Goal: Task Accomplishment & Management: Complete application form

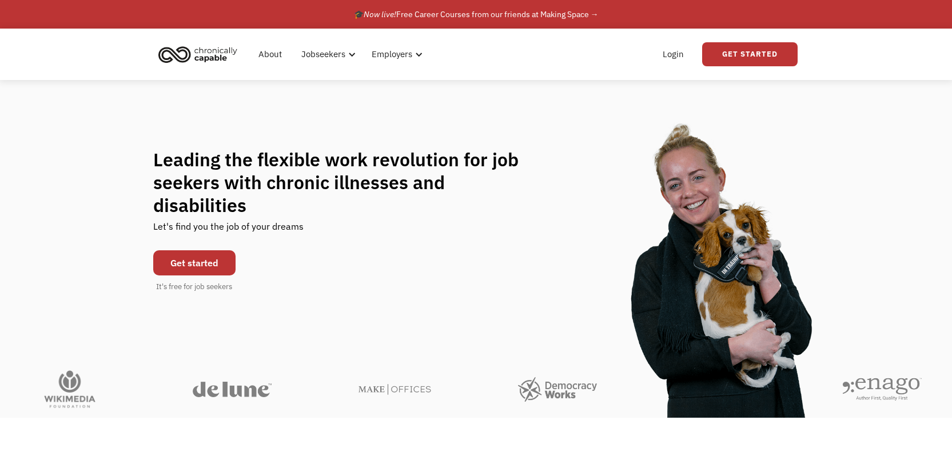
click at [206, 256] on link "Get started" at bounding box center [194, 262] width 82 height 25
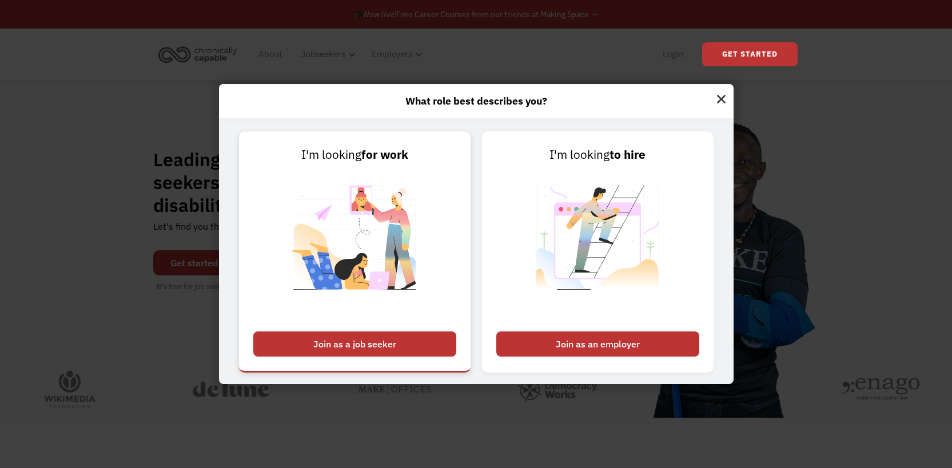
click at [362, 346] on div "Join as a job seeker" at bounding box center [354, 344] width 203 height 25
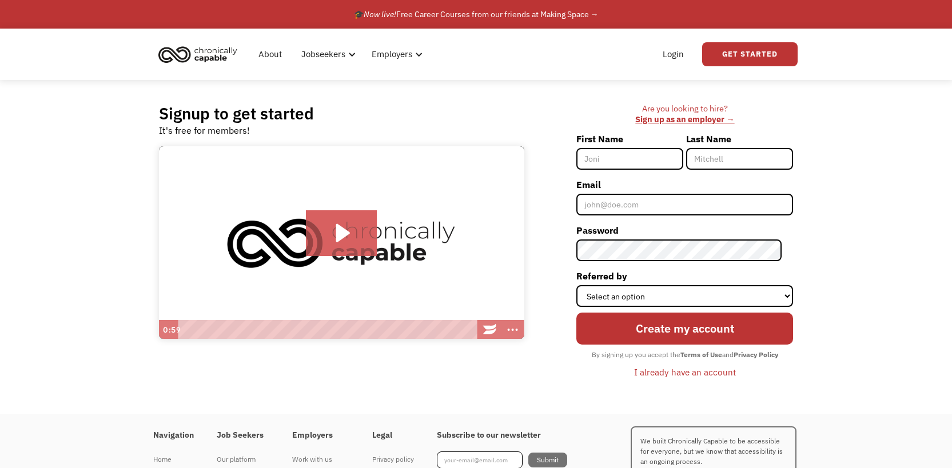
click at [618, 161] on input "First Name" at bounding box center [629, 159] width 107 height 22
type input "[PERSON_NAME]"
type input "Rice"
click at [647, 201] on input "Email" at bounding box center [684, 205] width 217 height 22
type input "[EMAIL_ADDRESS][DOMAIN_NAME]"
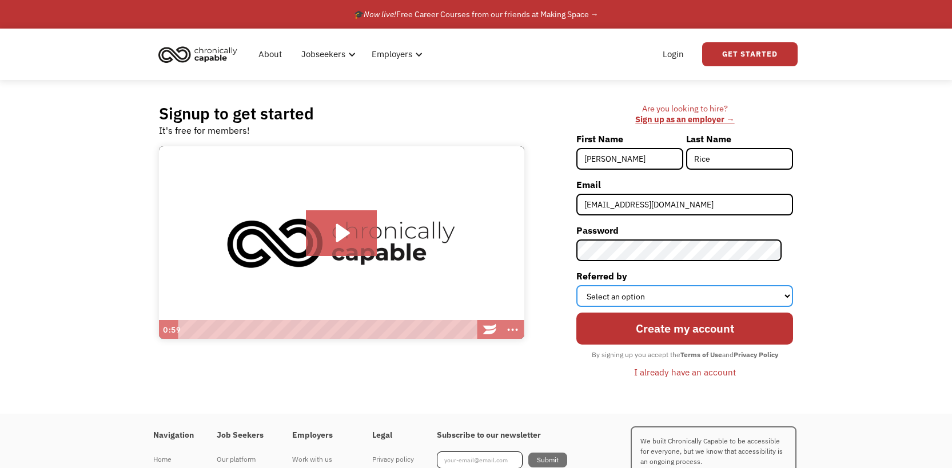
click at [665, 291] on select "Select an option Instagram Facebook Twitter Search Engine News Article Word of …" at bounding box center [684, 296] width 217 height 22
select select "Search Engine"
click at [588, 285] on select "Select an option Instagram Facebook Twitter Search Engine News Article Word of …" at bounding box center [684, 296] width 217 height 22
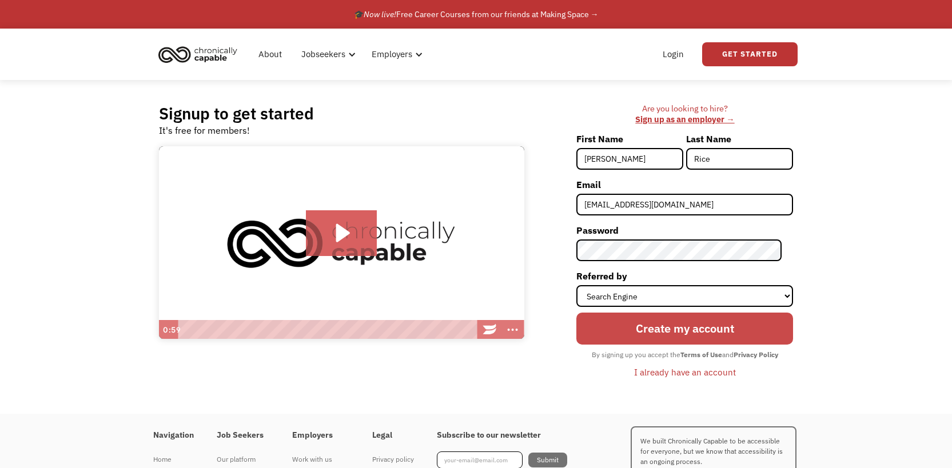
click at [688, 333] on input "Create my account" at bounding box center [684, 329] width 217 height 33
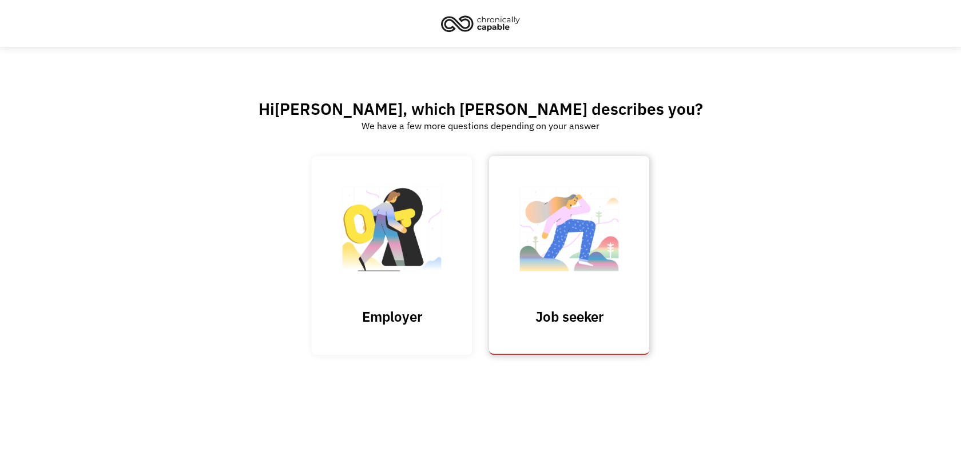
click at [580, 257] on img at bounding box center [569, 235] width 114 height 112
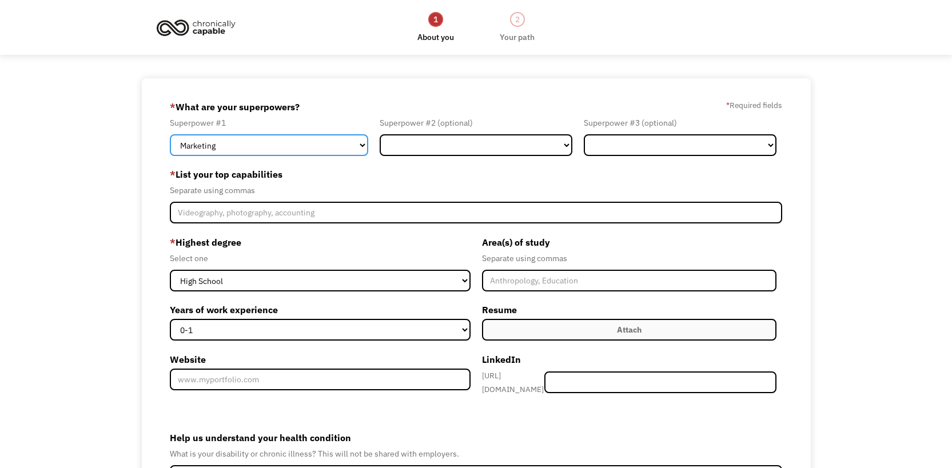
click at [312, 144] on select "Marketing Human Resources Finance Technology Operations Sales Industrial & Manu…" at bounding box center [269, 145] width 198 height 22
select select "Administration"
click at [170, 134] on select "Marketing Human Resources Finance Technology Operations Sales Industrial & Manu…" at bounding box center [269, 145] width 198 height 22
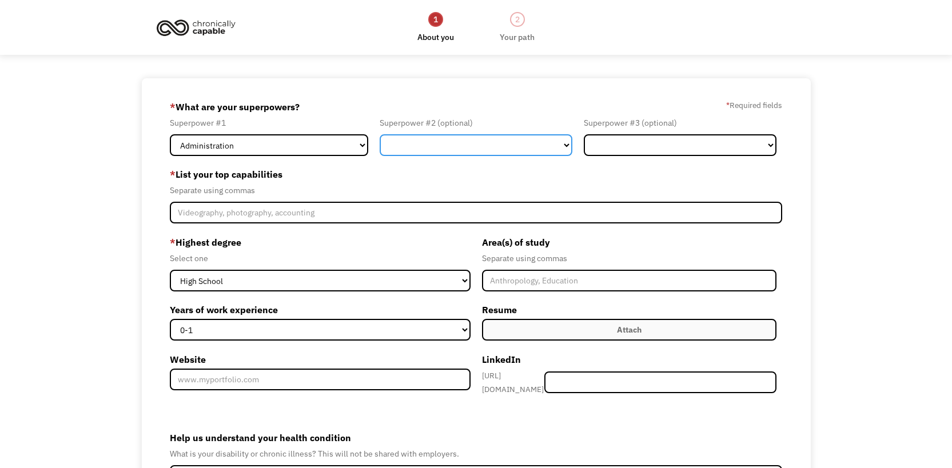
click at [469, 141] on select "Marketing Human Resources Finance Technology Operations Sales Industrial & Manu…" at bounding box center [476, 145] width 193 height 22
select select "Customer Service"
click at [380, 134] on select "Marketing Human Resources Finance Technology Operations Sales Industrial & Manu…" at bounding box center [476, 145] width 193 height 22
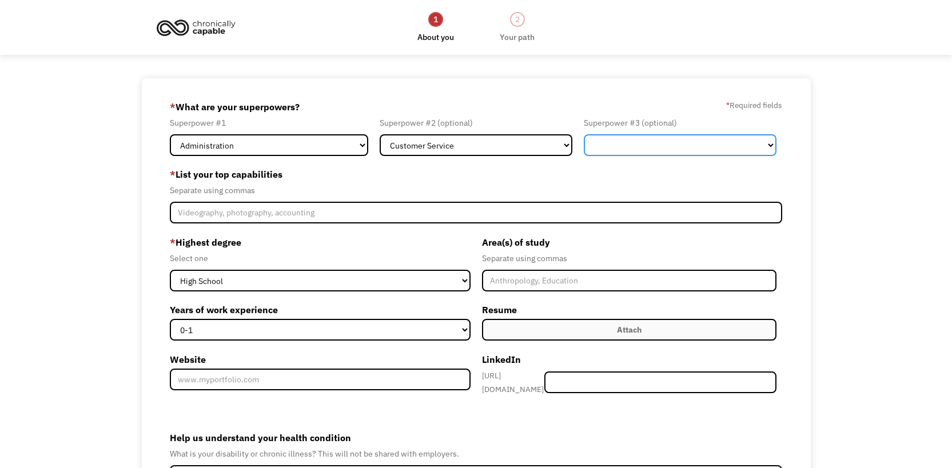
click at [608, 152] on select "Marketing Human Resources Finance Technology Operations Sales Industrial & Manu…" at bounding box center [680, 145] width 193 height 22
select select "Operations"
click at [584, 134] on select "Marketing Human Resources Finance Technology Operations Sales Industrial & Manu…" at bounding box center [680, 145] width 193 height 22
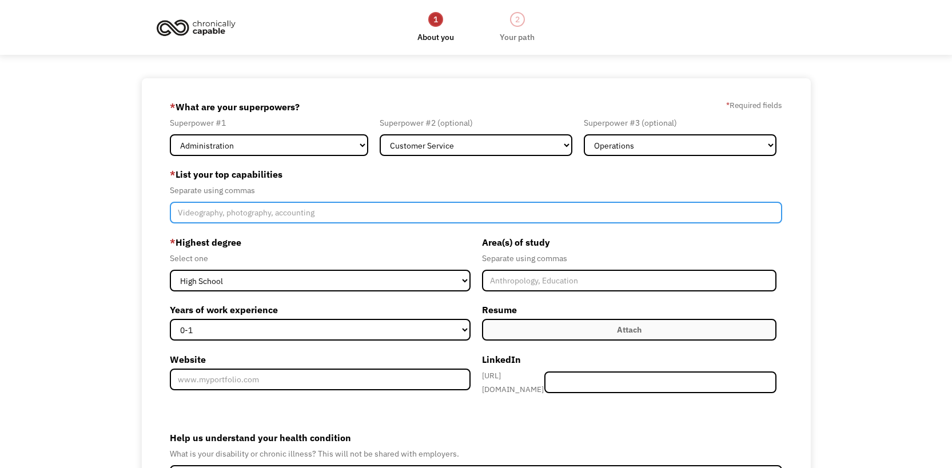
click at [393, 213] on input "Member-Create-Step1" at bounding box center [476, 213] width 612 height 22
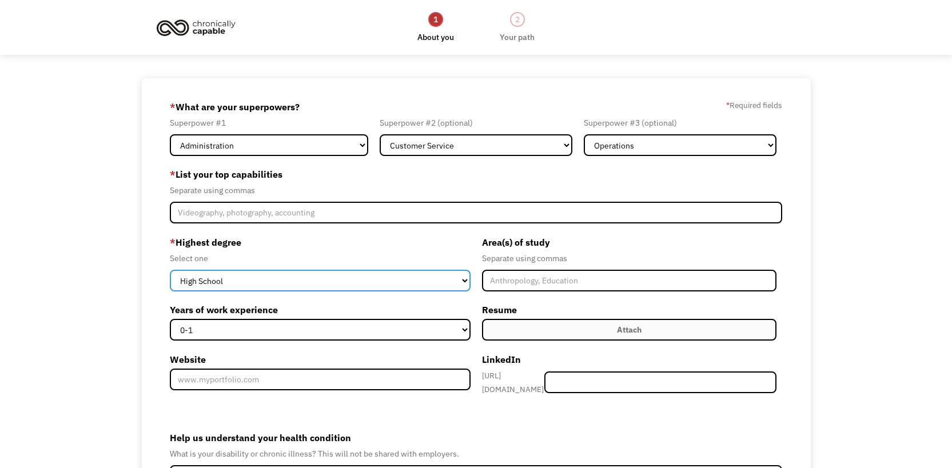
click at [232, 286] on select "High School Associates Bachelors Master's PhD" at bounding box center [320, 281] width 300 height 22
select select "associates"
click at [170, 270] on select "High School Associates Bachelors Master's PhD" at bounding box center [320, 281] width 300 height 22
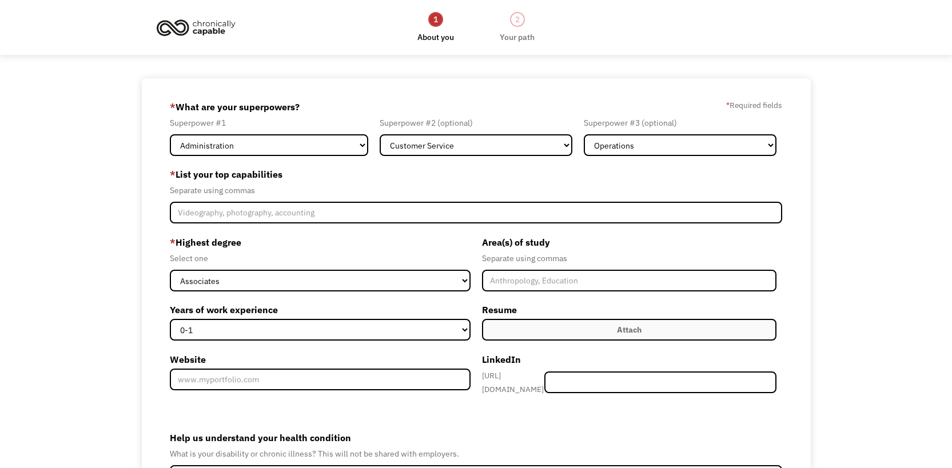
click at [521, 333] on label "Attach" at bounding box center [629, 330] width 294 height 22
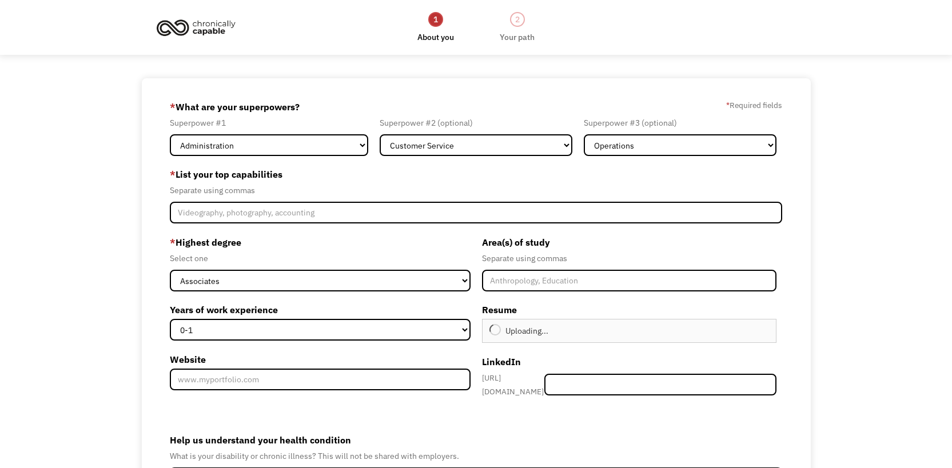
type input "Continue"
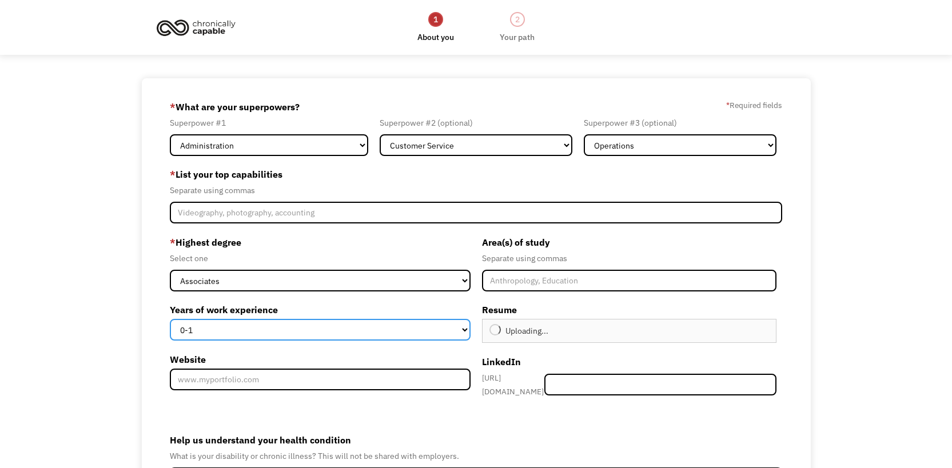
click at [281, 335] on select "0-1 2-4 5-10 11-15 15+" at bounding box center [320, 330] width 300 height 22
select select "15+"
click at [170, 319] on select "0-1 2-4 5-10 11-15 15+" at bounding box center [320, 330] width 300 height 22
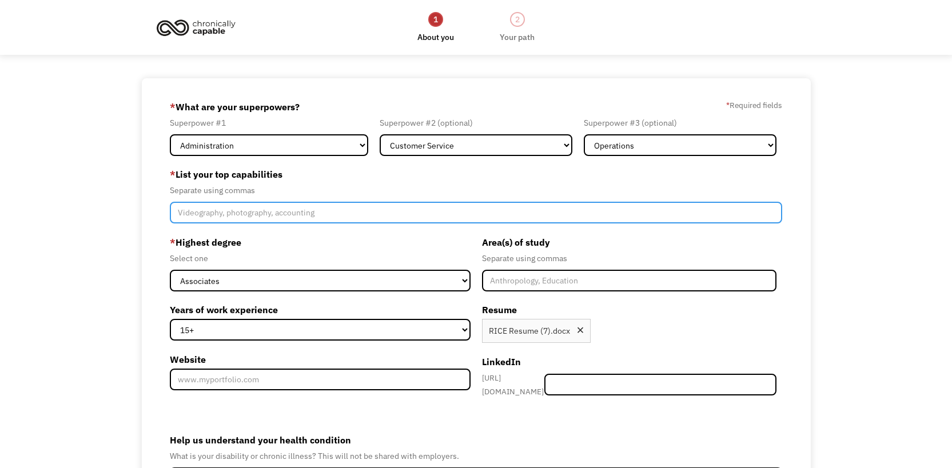
click at [217, 213] on input "Member-Create-Step1" at bounding box center [476, 213] width 612 height 22
type input "buyer"
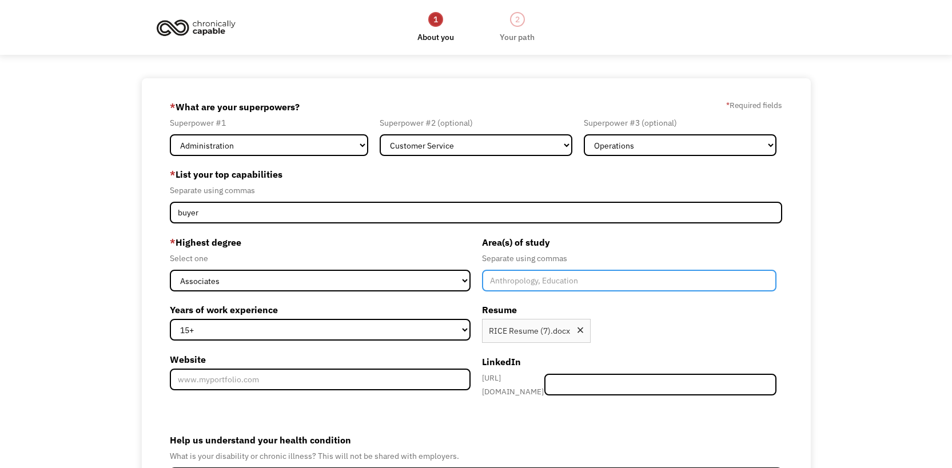
click at [531, 282] on input "Member-Create-Step1" at bounding box center [629, 281] width 294 height 22
type input "business"
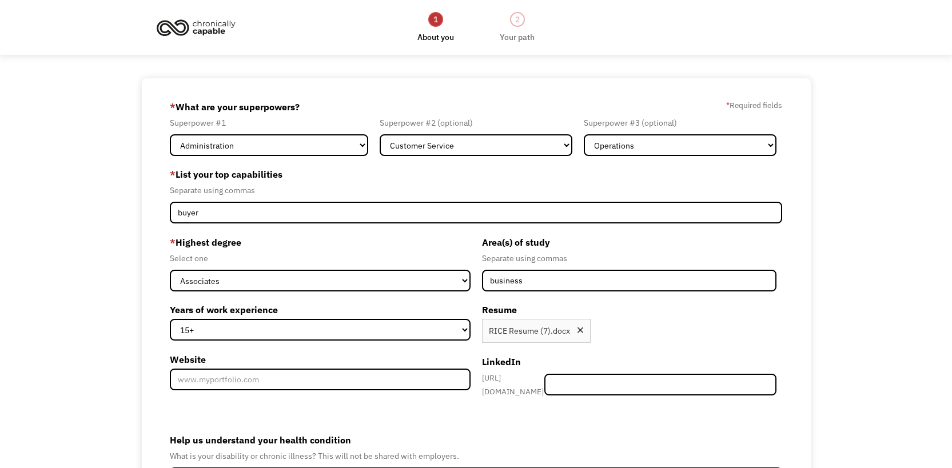
click at [484, 388] on div "https://www.linkedin.com/in/" at bounding box center [513, 384] width 62 height 27
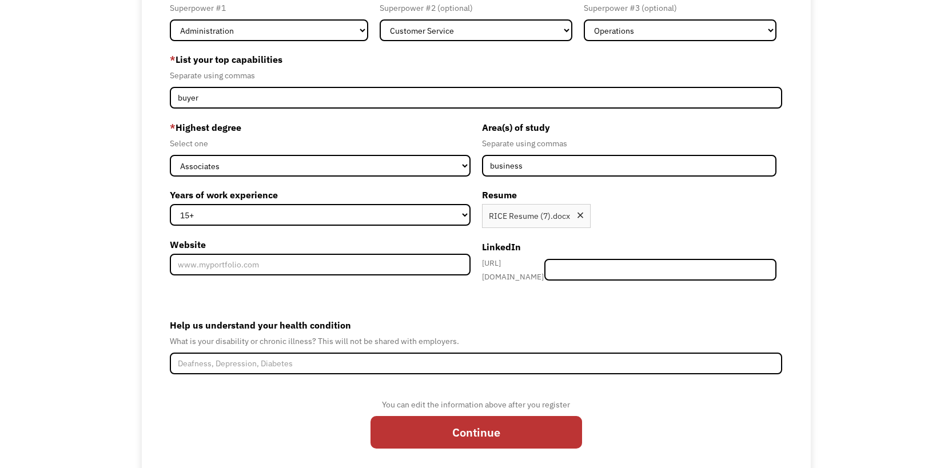
scroll to position [142, 0]
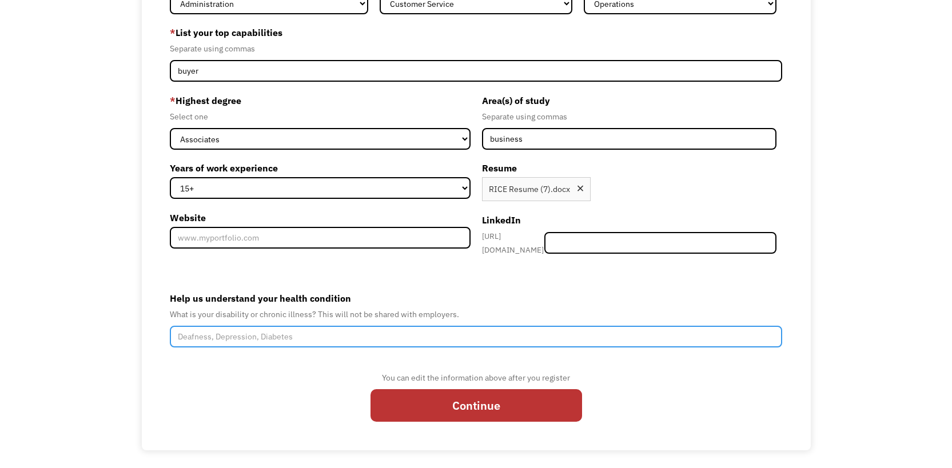
click at [298, 337] on input "Help us understand your health condition" at bounding box center [476, 337] width 612 height 22
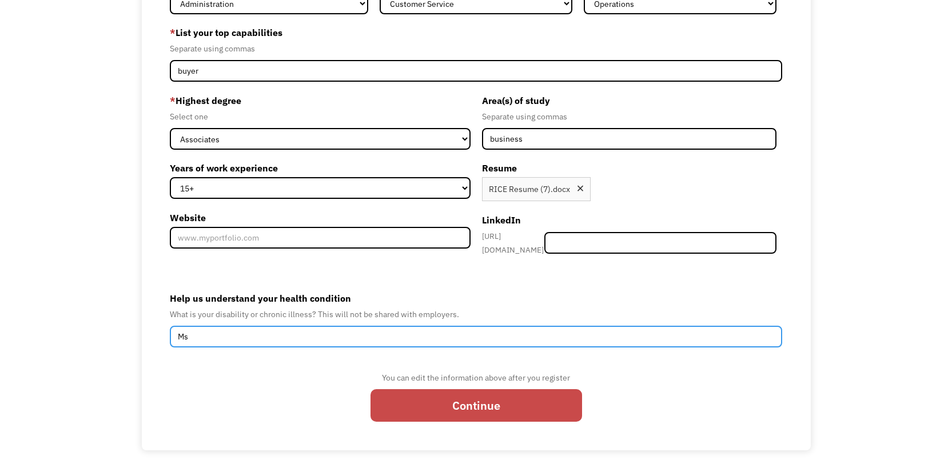
type input "Ms"
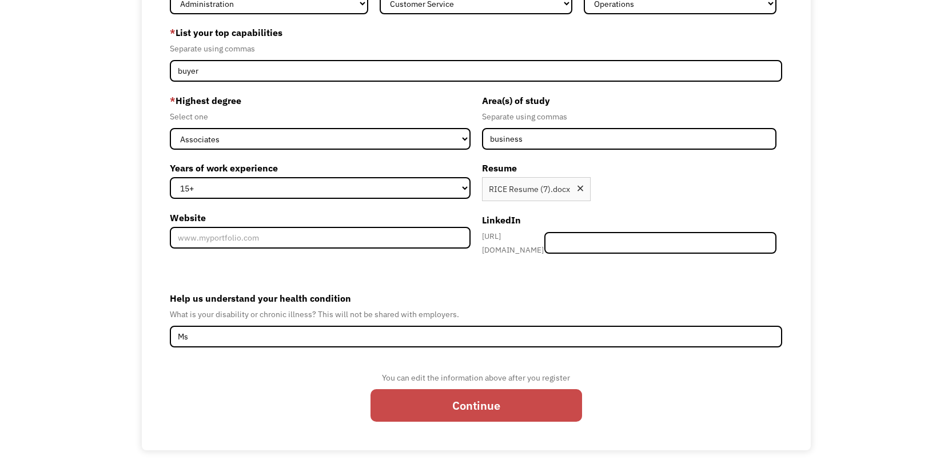
click at [443, 394] on input "Continue" at bounding box center [477, 405] width 212 height 33
type input "Please wait..."
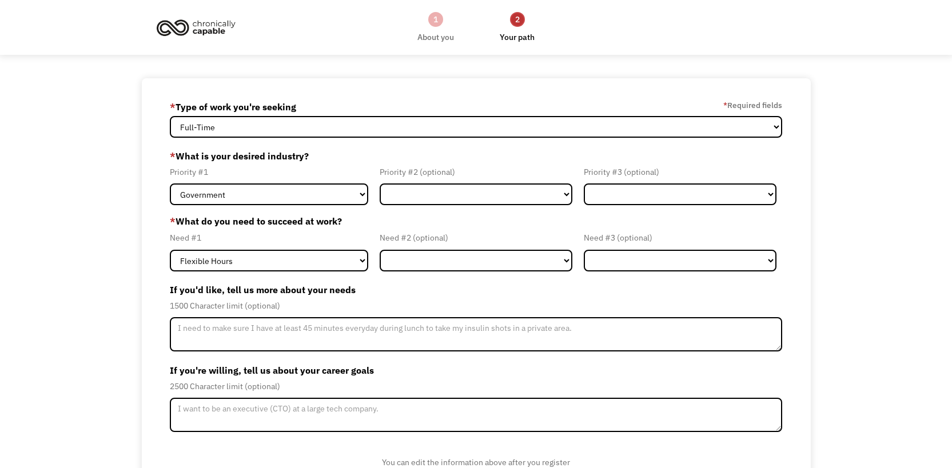
click at [252, 205] on form "68ed0bac3c442f5cd7753fa8 [EMAIL_ADDRESS][DOMAIN_NAME] [PERSON_NAME] * Type of w…" at bounding box center [476, 307] width 612 height 418
click at [253, 198] on select "Government Finance & Insurance Health & Social Care Tech & Engineering Creative…" at bounding box center [269, 195] width 198 height 22
select select "Administrative"
click at [170, 184] on select "Government Finance & Insurance Health & Social Care Tech & Engineering Creative…" at bounding box center [269, 195] width 198 height 22
click at [409, 201] on select "Government Finance & Insurance Health & Social Care Tech & Engineering Creative…" at bounding box center [476, 195] width 193 height 22
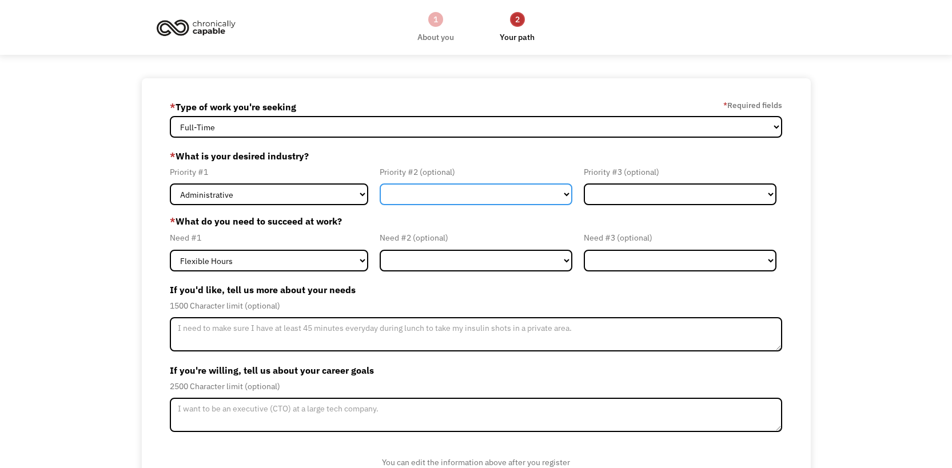
select select "Tech & Engineering"
click at [380, 184] on select "Government Finance & Insurance Health & Social Care Tech & Engineering Creative…" at bounding box center [476, 195] width 193 height 22
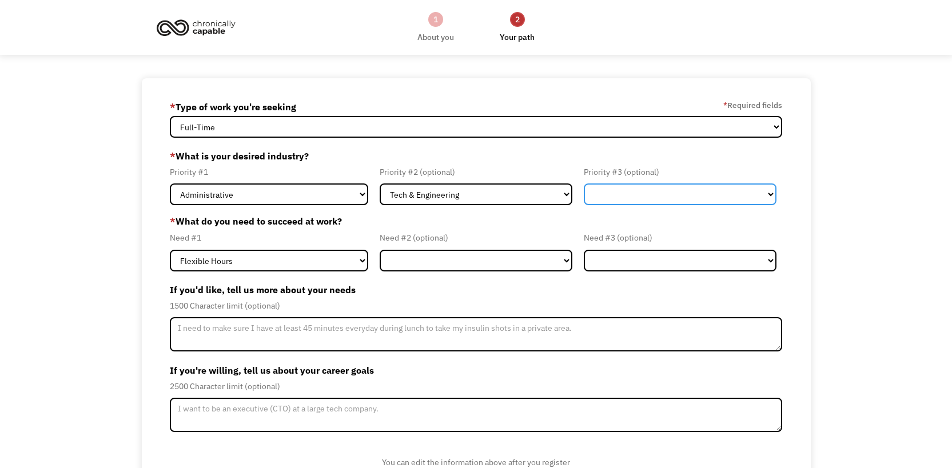
click at [614, 202] on select "Government Finance & Insurance Health & Social Care Tech & Engineering Creative…" at bounding box center [680, 195] width 193 height 22
select select "Other"
click at [584, 184] on select "Government Finance & Insurance Health & Social Care Tech & Engineering Creative…" at bounding box center [680, 195] width 193 height 22
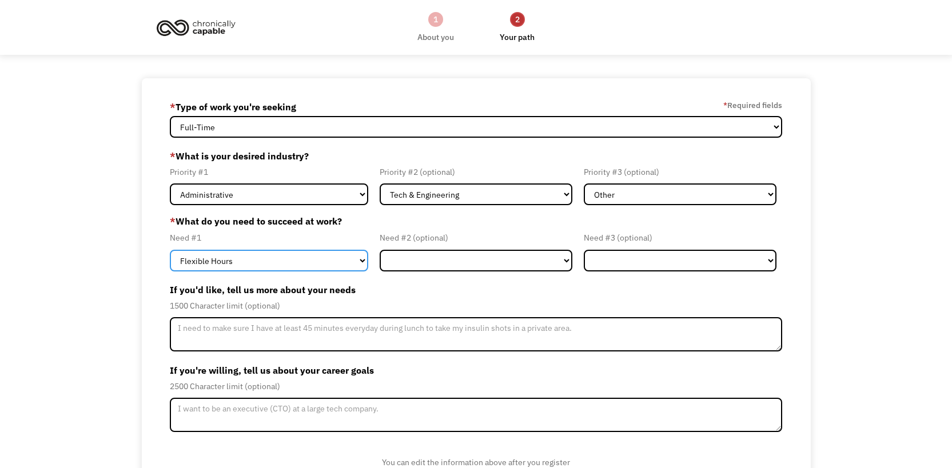
click at [302, 258] on select "Flexible Hours Remote Work Service Animal On-site Accommodations Visual Support…" at bounding box center [269, 261] width 198 height 22
select select "Remote Work"
click at [170, 250] on select "Flexible Hours Remote Work Service Animal On-site Accommodations Visual Support…" at bounding box center [269, 261] width 198 height 22
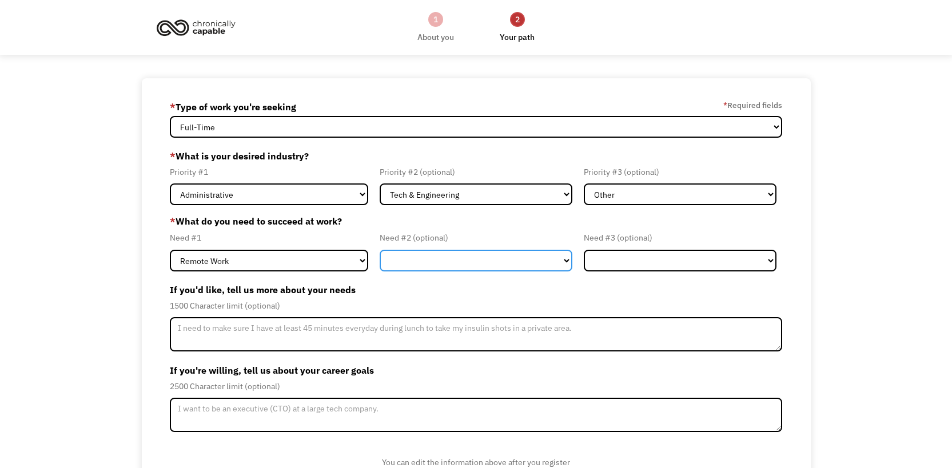
click at [412, 261] on select "Flexible Hours Remote Work Service Animal On-site Accommodations Visual Support…" at bounding box center [476, 261] width 193 height 22
select select "Flexible Hours"
click at [380, 250] on select "Flexible Hours Remote Work Service Animal On-site Accommodations Visual Support…" at bounding box center [476, 261] width 193 height 22
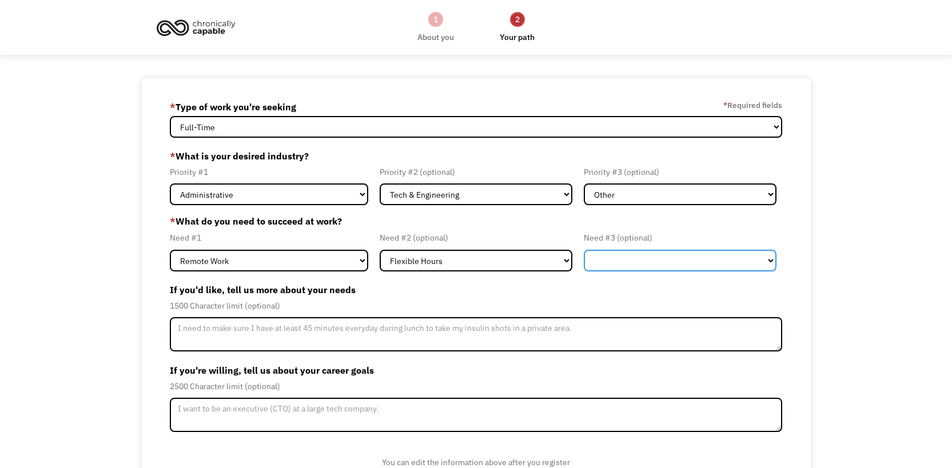
click at [602, 267] on select "Flexible Hours Remote Work Service Animal On-site Accommodations Visual Support…" at bounding box center [680, 261] width 193 height 22
select select "Remote Work"
click at [584, 250] on select "Flexible Hours Remote Work Service Animal On-site Accommodations Visual Support…" at bounding box center [680, 261] width 193 height 22
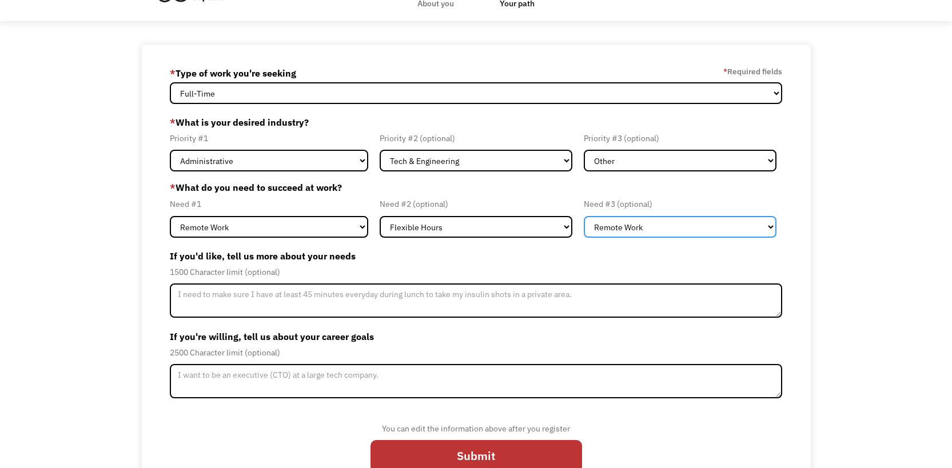
scroll to position [67, 0]
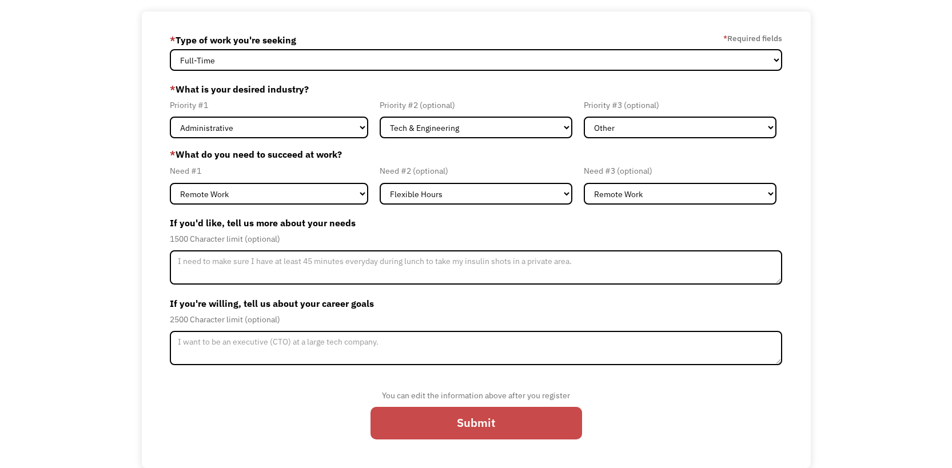
click at [460, 427] on input "Submit" at bounding box center [477, 423] width 212 height 33
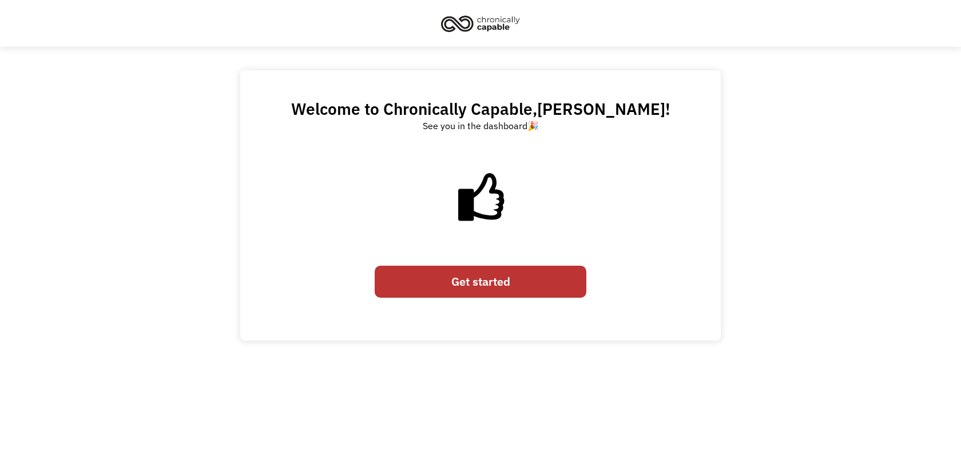
click at [480, 280] on link "Get started" at bounding box center [481, 282] width 212 height 33
click at [459, 280] on link "Get started" at bounding box center [481, 282] width 212 height 33
click at [461, 281] on link "Get started" at bounding box center [481, 282] width 212 height 33
click at [452, 281] on link "Get started" at bounding box center [481, 282] width 212 height 33
click at [488, 285] on link "Get started" at bounding box center [481, 282] width 212 height 33
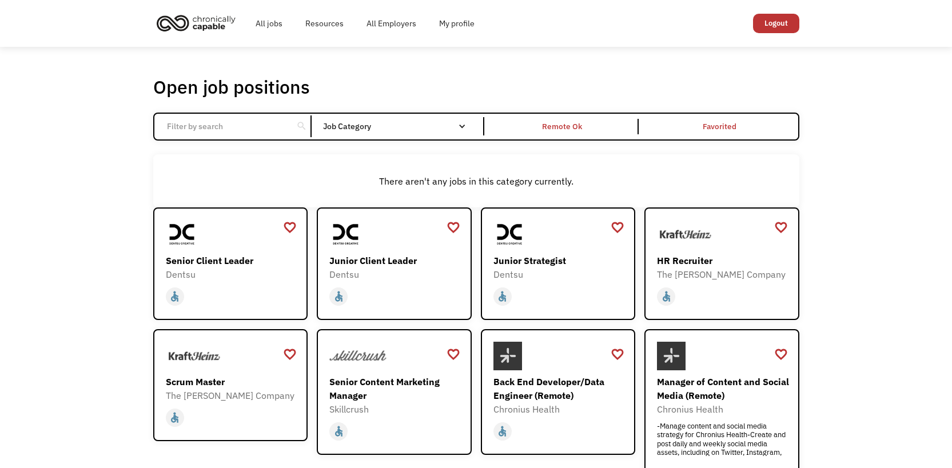
click at [484, 285] on link "Junior Strategist Dentsu [URL][DOMAIN_NAME] home slow_motion_video accessible […" at bounding box center [558, 264] width 155 height 112
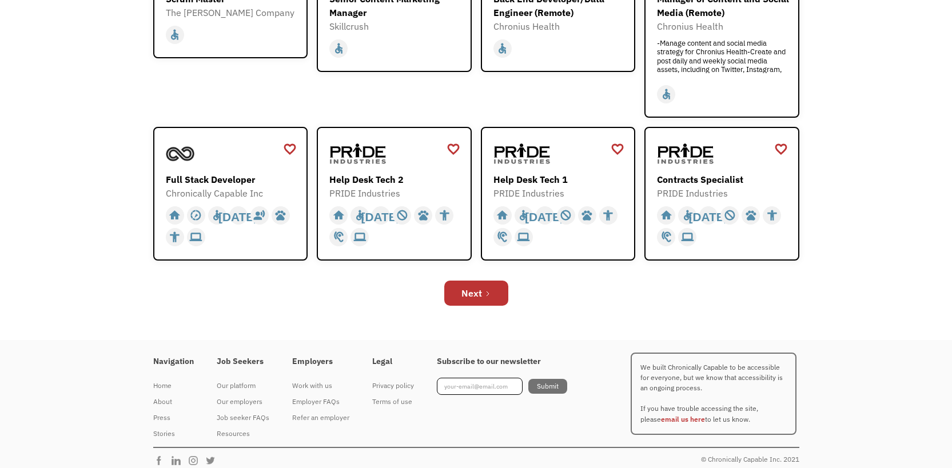
scroll to position [381, 0]
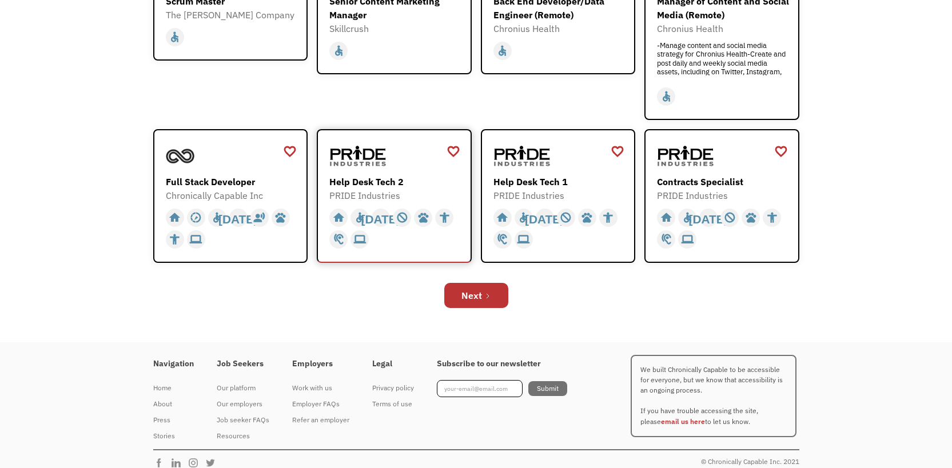
click at [359, 175] on div "Help Desk Tech 2" at bounding box center [395, 182] width 133 height 14
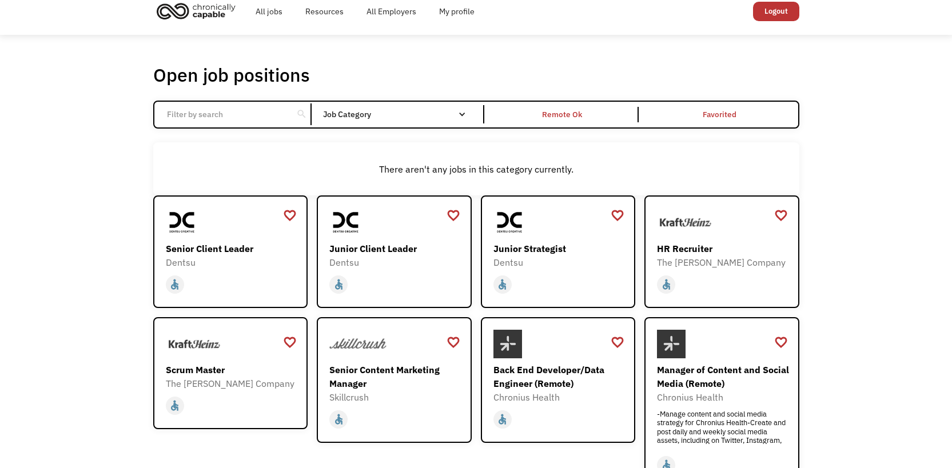
scroll to position [0, 0]
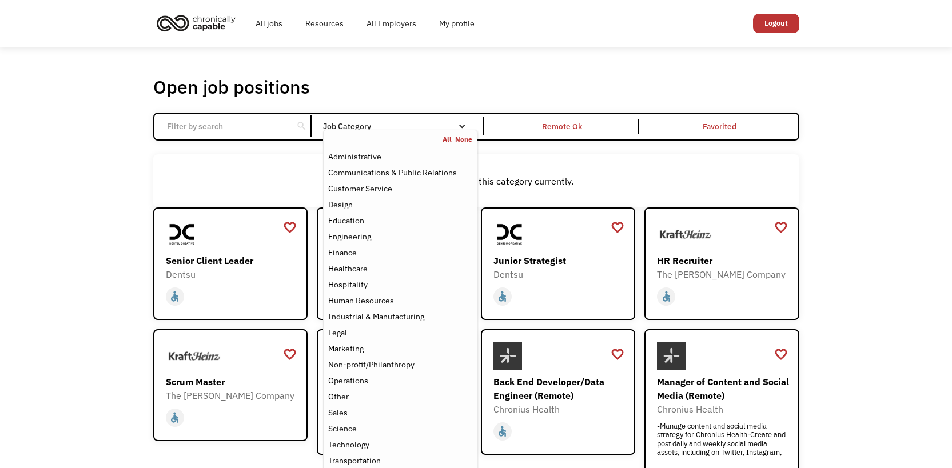
click at [336, 131] on nav "All None Administrative Communications & Public Relations Customer Service Desi…" at bounding box center [400, 302] width 154 height 344
click at [344, 158] on div "Administrative" at bounding box center [354, 157] width 53 height 14
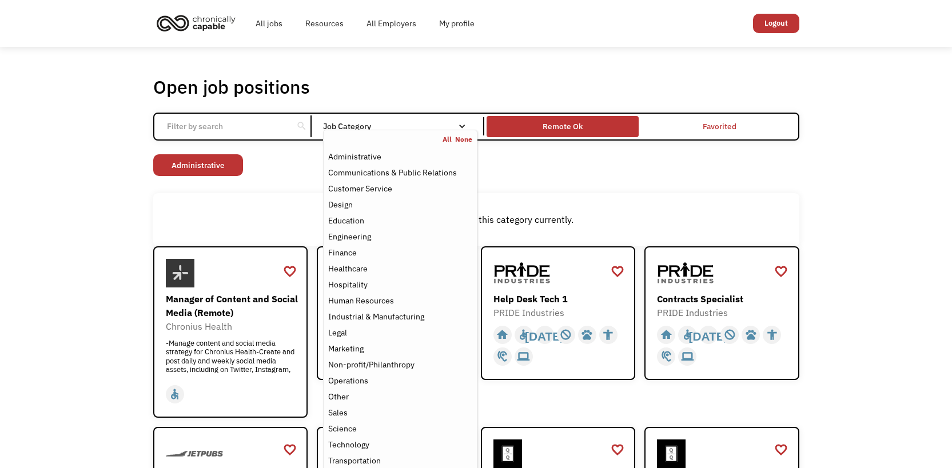
click at [567, 133] on div "Remote Ok" at bounding box center [563, 127] width 40 height 14
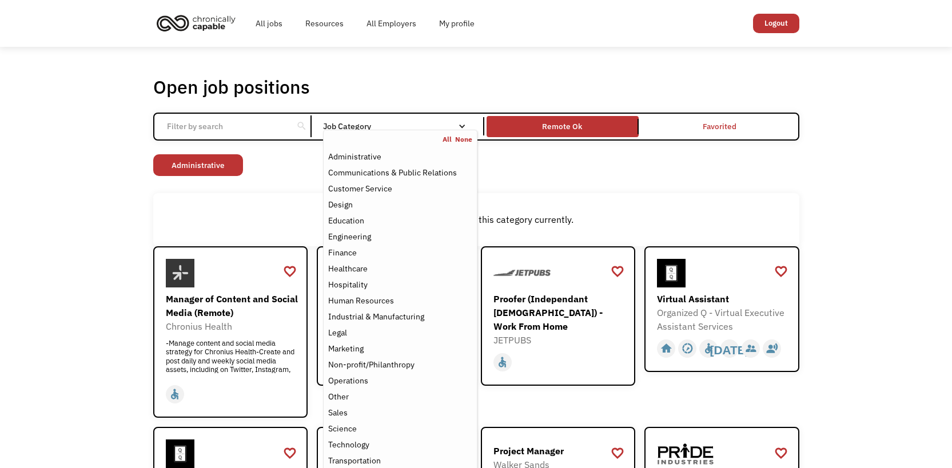
click at [392, 132] on nav "All None Administrative Communications & Public Relations Customer Service Desi…" at bounding box center [400, 302] width 154 height 344
click at [384, 189] on div "Customer Service" at bounding box center [360, 189] width 64 height 14
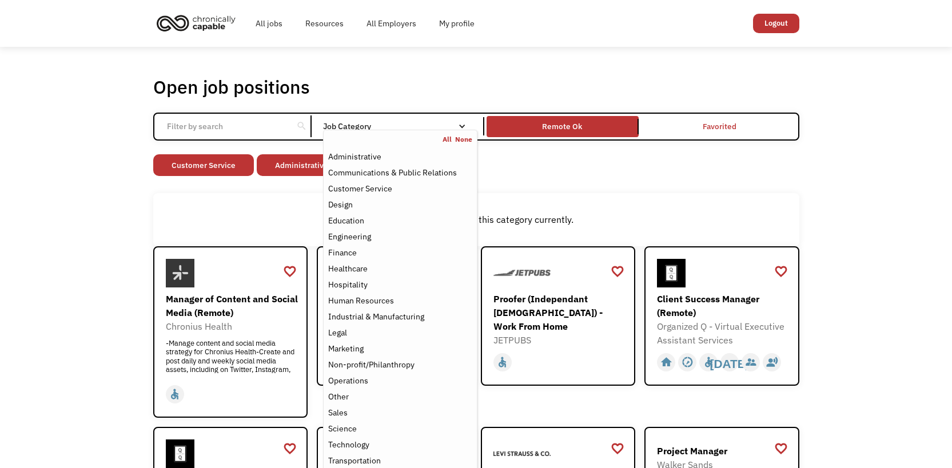
click at [543, 178] on div "Non-profit/Philanthropy Other Transportation Technology Science Sales Operation…" at bounding box center [476, 166] width 646 height 25
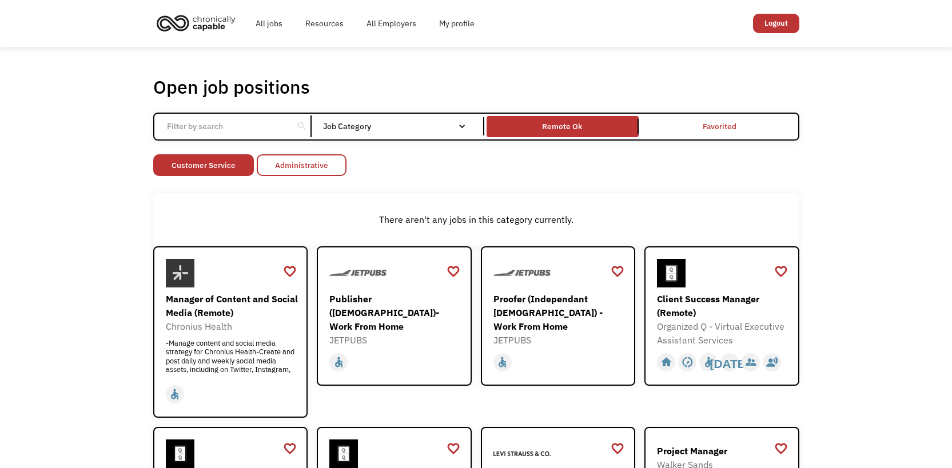
click at [325, 173] on link "Administrative" at bounding box center [302, 165] width 90 height 22
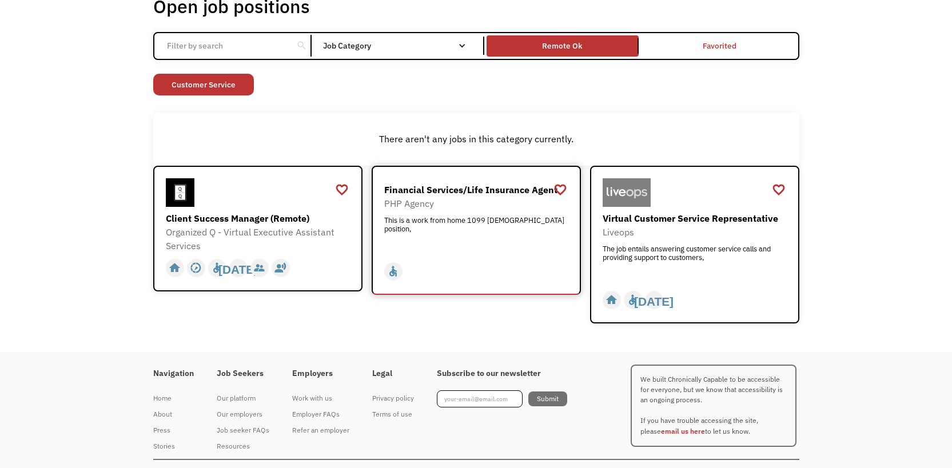
scroll to position [102, 0]
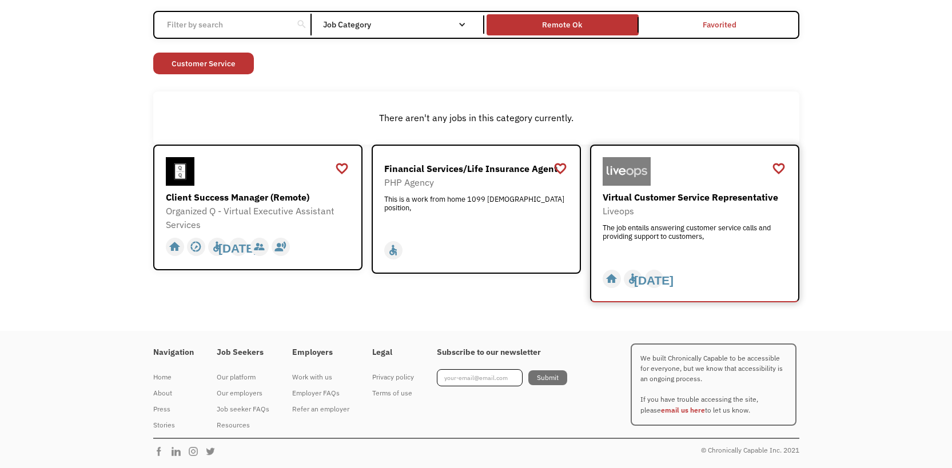
click at [670, 198] on div "Virtual Customer Service Representative" at bounding box center [696, 197] width 187 height 14
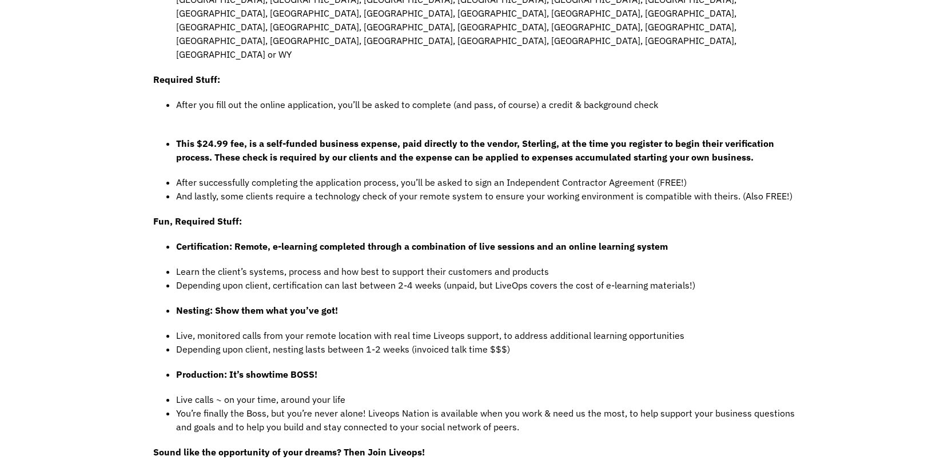
scroll to position [719, 0]
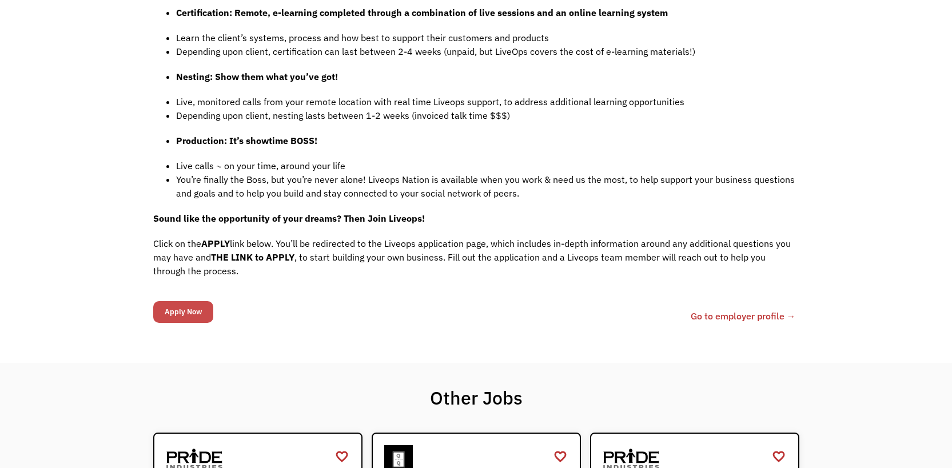
click at [188, 301] on input "Apply Now" at bounding box center [183, 312] width 60 height 22
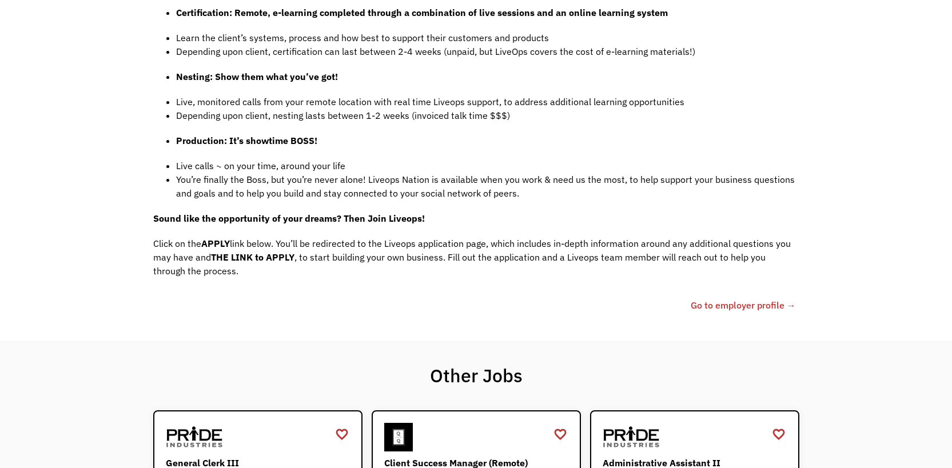
click at [737, 298] on link "Go to employer profile →" at bounding box center [743, 305] width 105 height 14
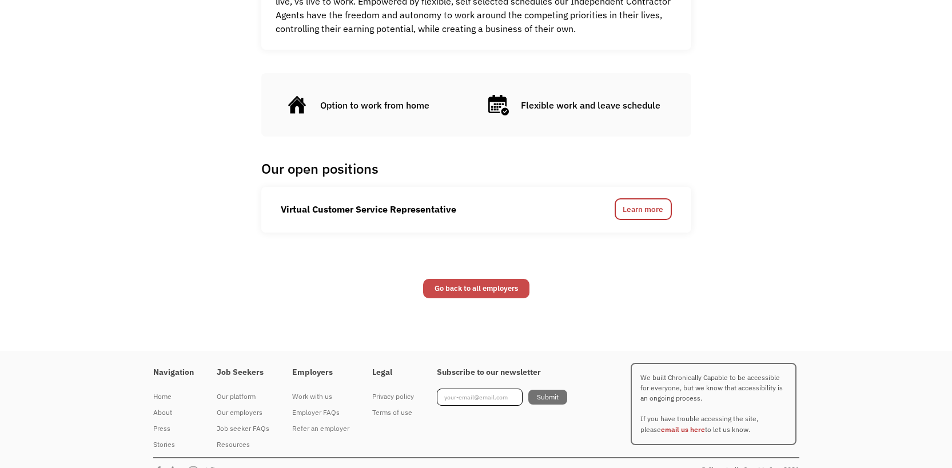
scroll to position [562, 0]
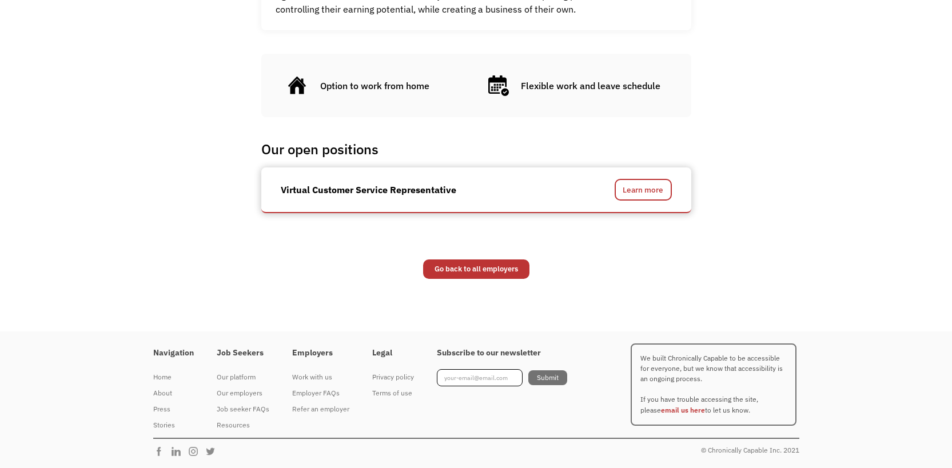
click at [405, 194] on div "Virtual Customer Service Representative" at bounding box center [369, 190] width 176 height 14
click at [638, 188] on link "Learn more" at bounding box center [643, 190] width 57 height 22
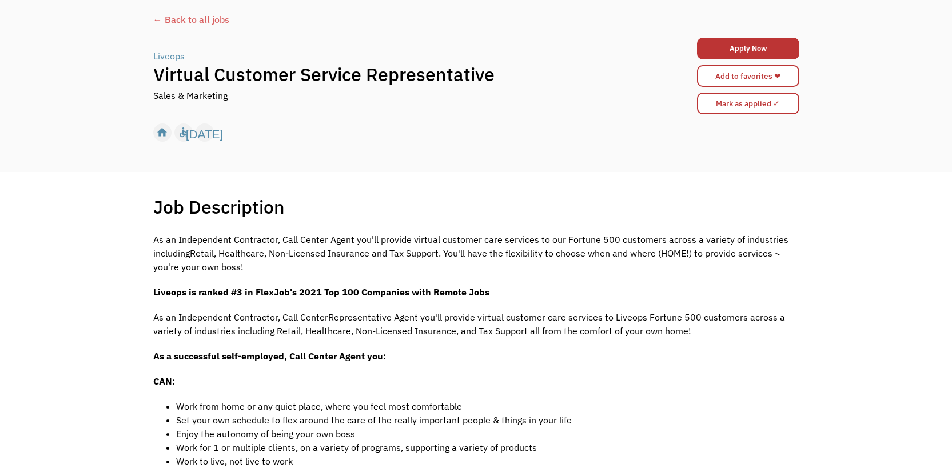
scroll to position [70, 0]
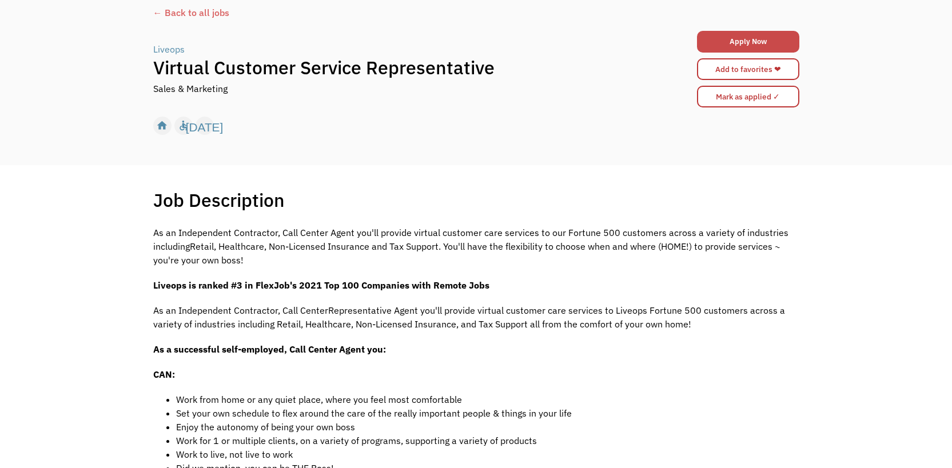
click at [750, 45] on link "Apply Now" at bounding box center [748, 42] width 102 height 22
